Goal: Task Accomplishment & Management: Use online tool/utility

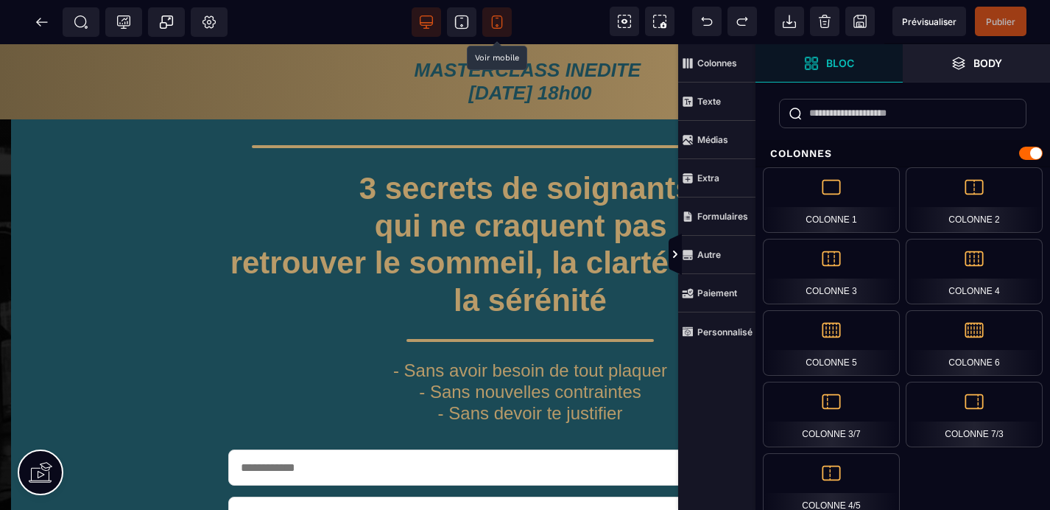
click at [500, 17] on icon at bounding box center [497, 22] width 15 height 15
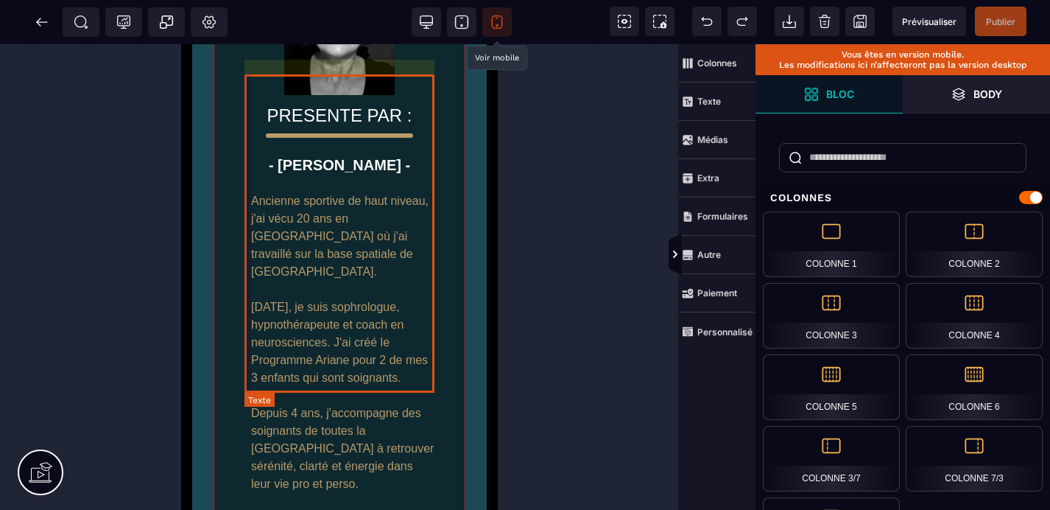
scroll to position [1971, 0]
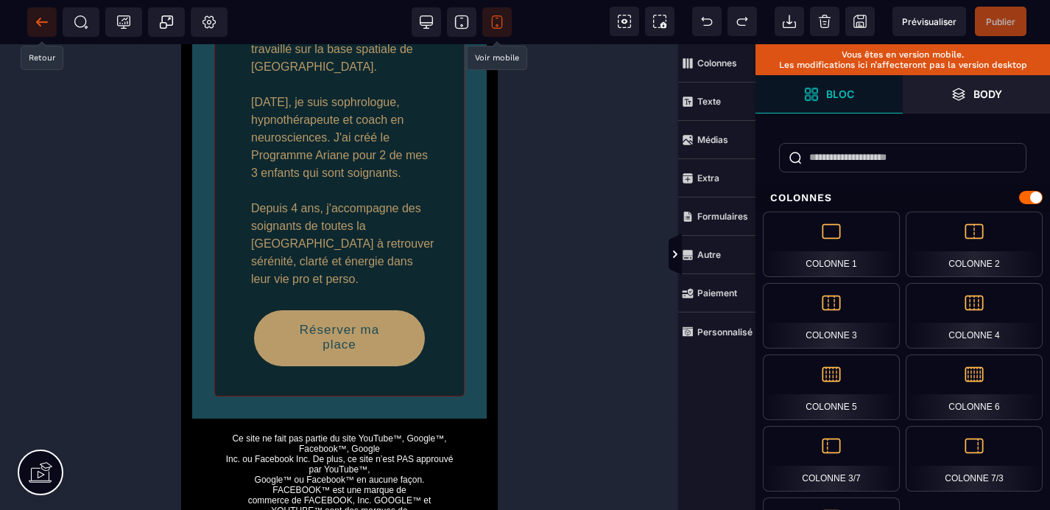
click at [43, 18] on icon at bounding box center [42, 22] width 15 height 15
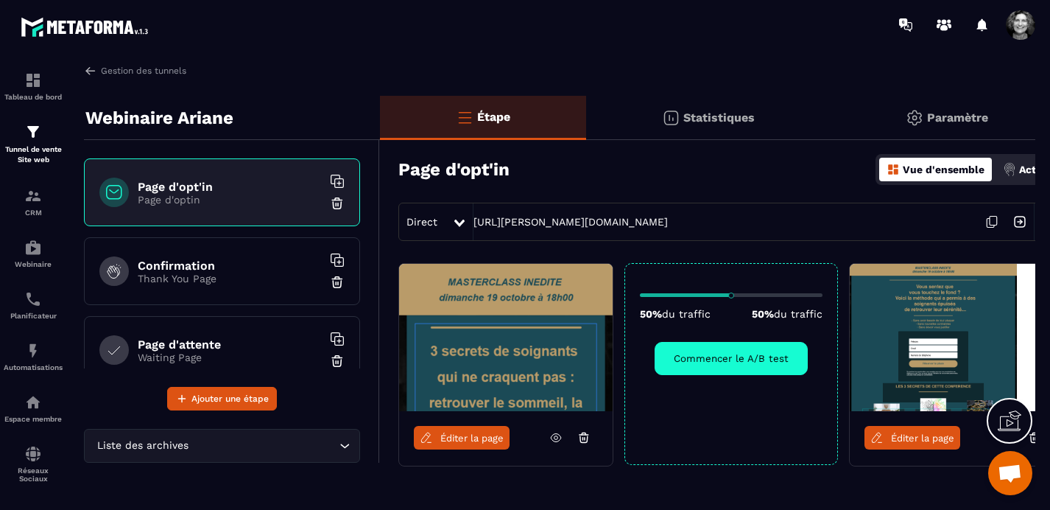
click at [236, 267] on h6 "Confirmation" at bounding box center [230, 265] width 184 height 14
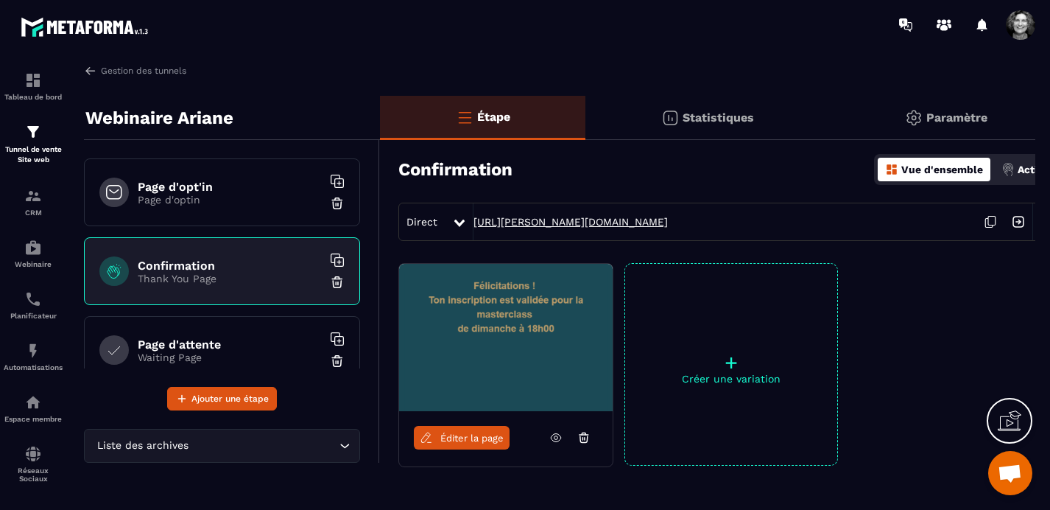
click at [630, 219] on link "[URL][PERSON_NAME][DOMAIN_NAME]" at bounding box center [570, 222] width 194 height 12
click at [460, 440] on span "Éditer la page" at bounding box center [471, 437] width 63 height 11
